Goal: Use online tool/utility: Utilize a website feature to perform a specific function

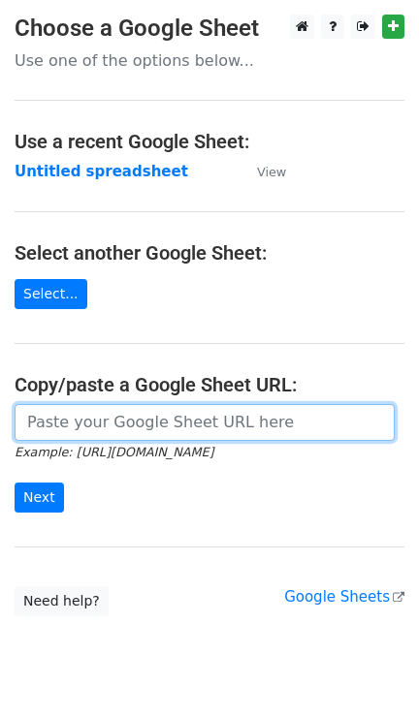
click at [125, 423] on input "url" at bounding box center [205, 422] width 380 height 37
paste input "[URL][DOMAIN_NAME]"
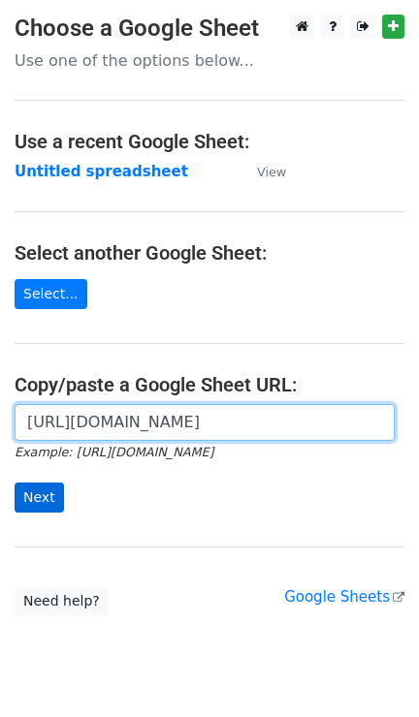
type input "[URL][DOMAIN_NAME]"
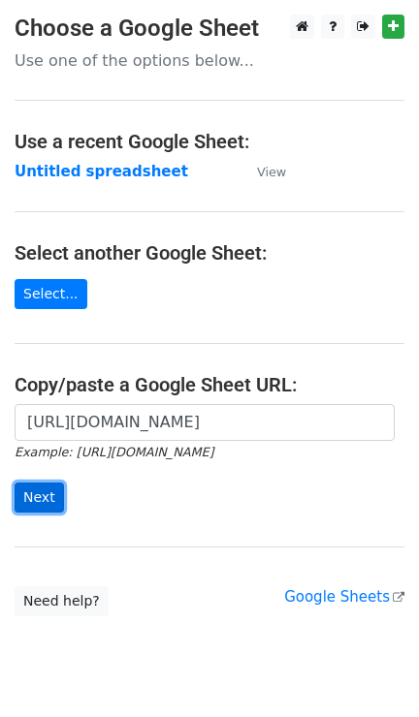
scroll to position [0, 0]
click at [39, 496] on input "Next" at bounding box center [39, 498] width 49 height 30
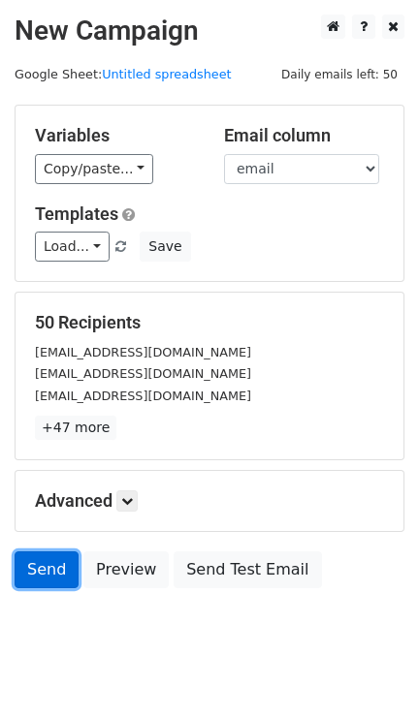
click at [61, 562] on link "Send" at bounding box center [47, 570] width 64 height 37
